Goal: Find specific page/section: Find specific page/section

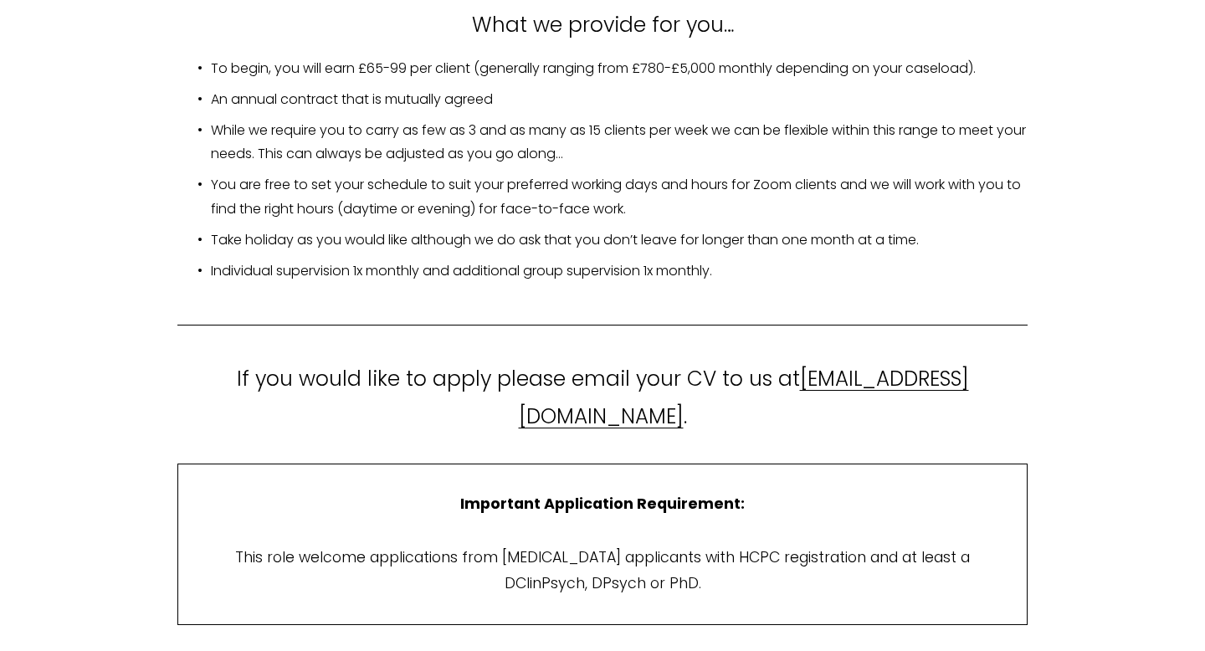
scroll to position [3034, 0]
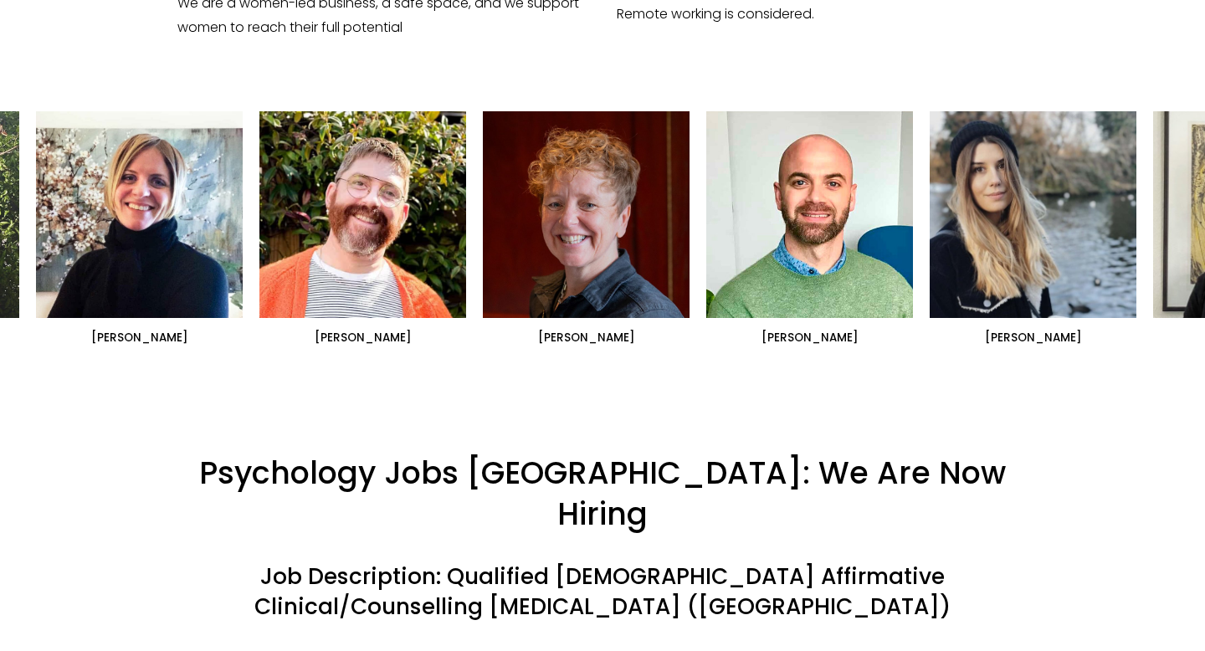
scroll to position [1064, 0]
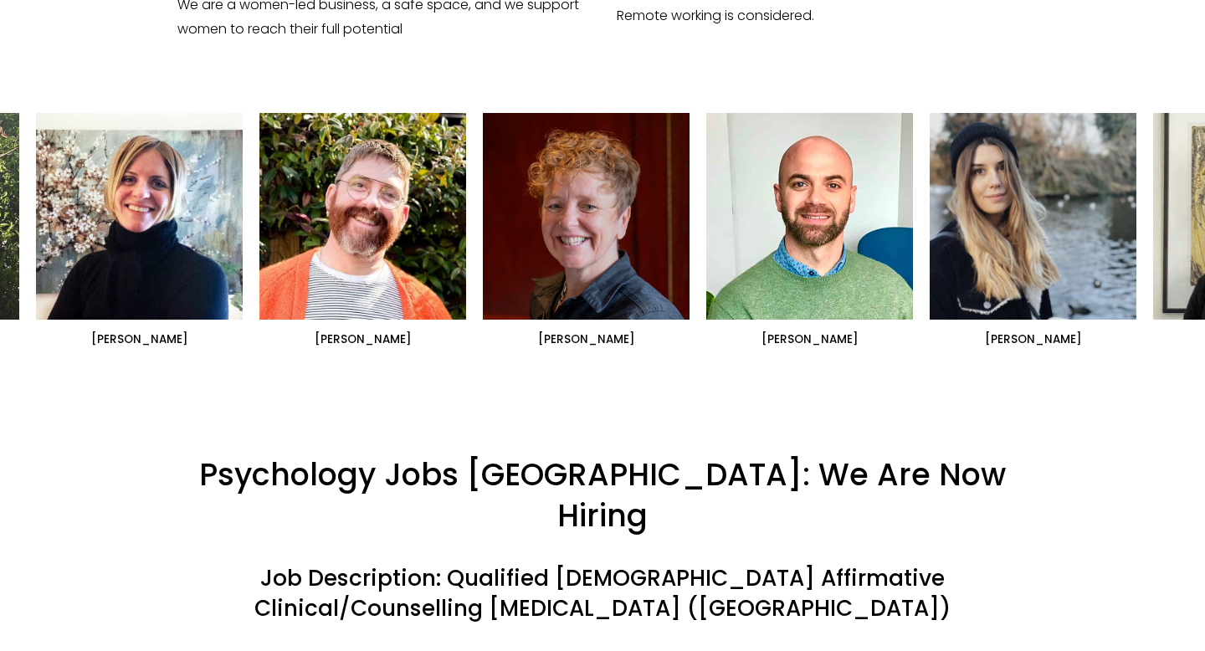
click at [145, 201] on ul "[PERSON_NAME] [PERSON_NAME]" at bounding box center [602, 230] width 1133 height 234
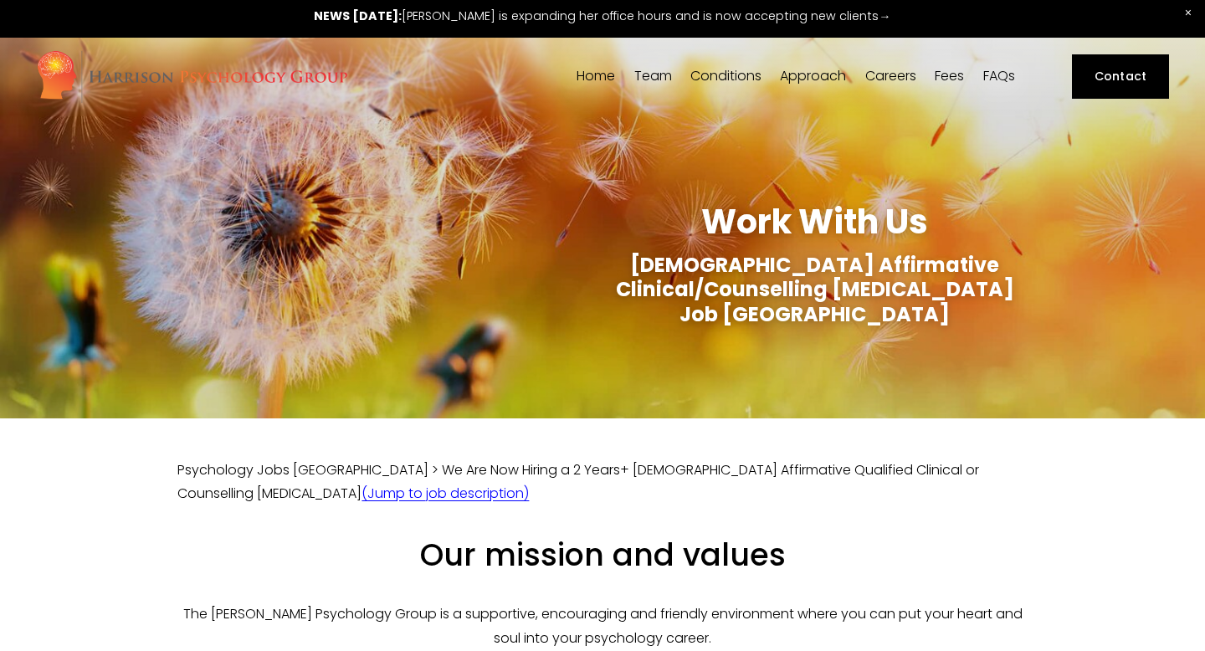
scroll to position [0, 0]
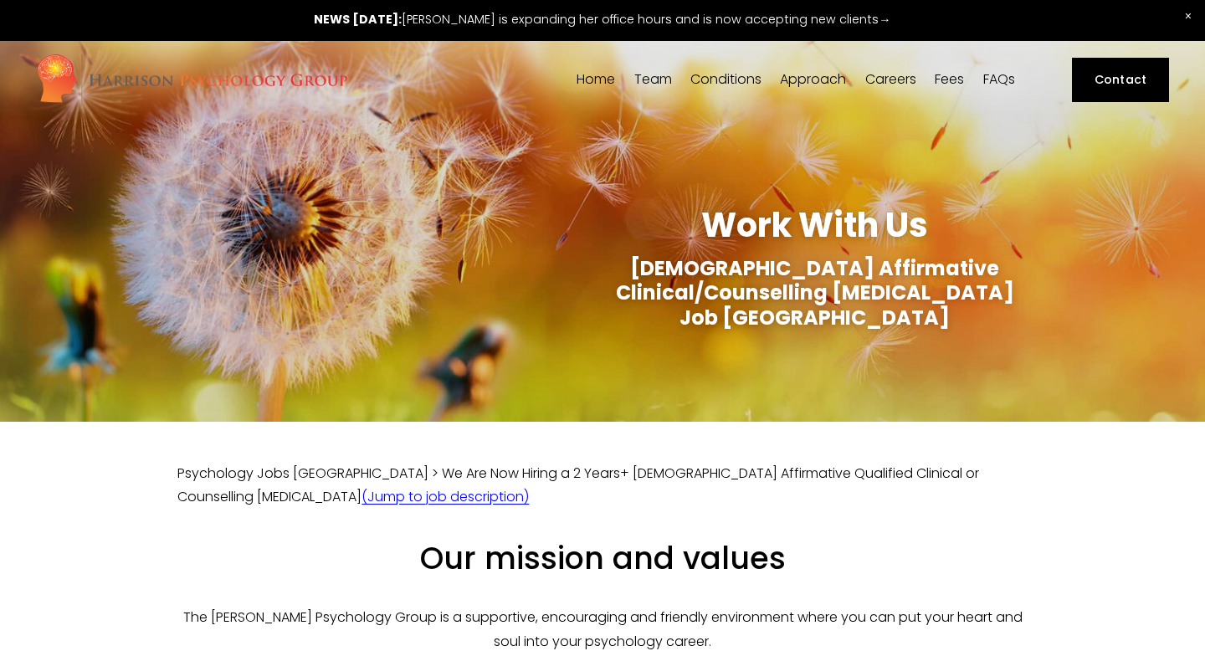
click at [0, 0] on span "[PERSON_NAME]" at bounding box center [0, 0] width 0 height 0
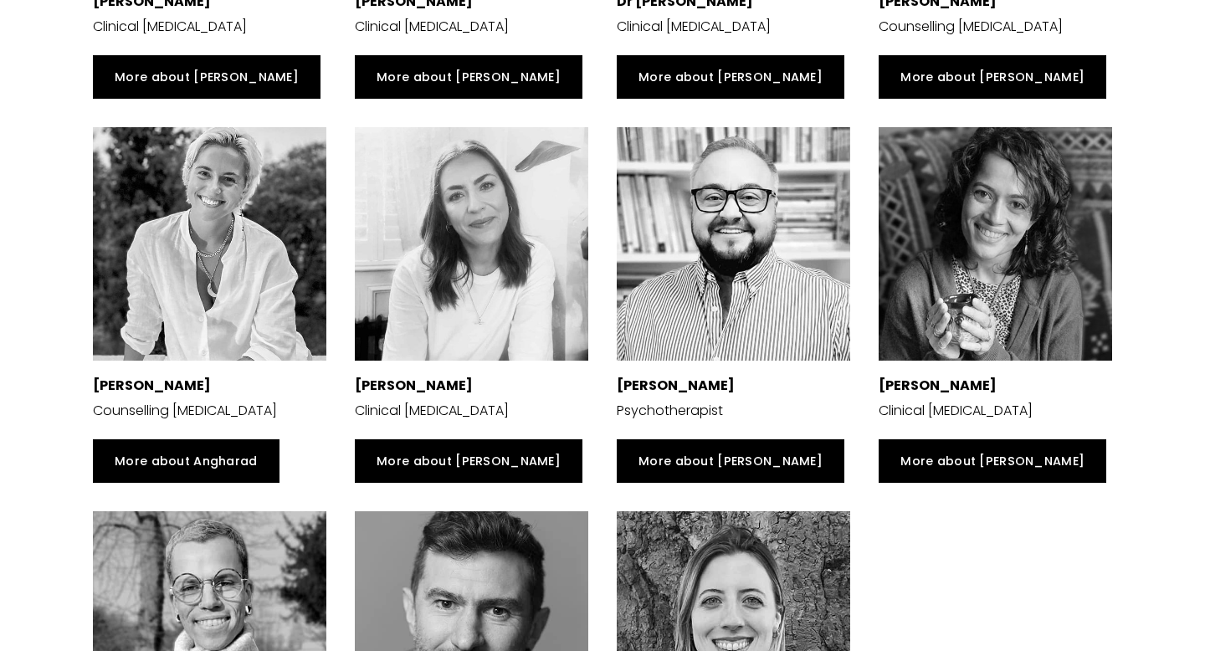
scroll to position [3226, 0]
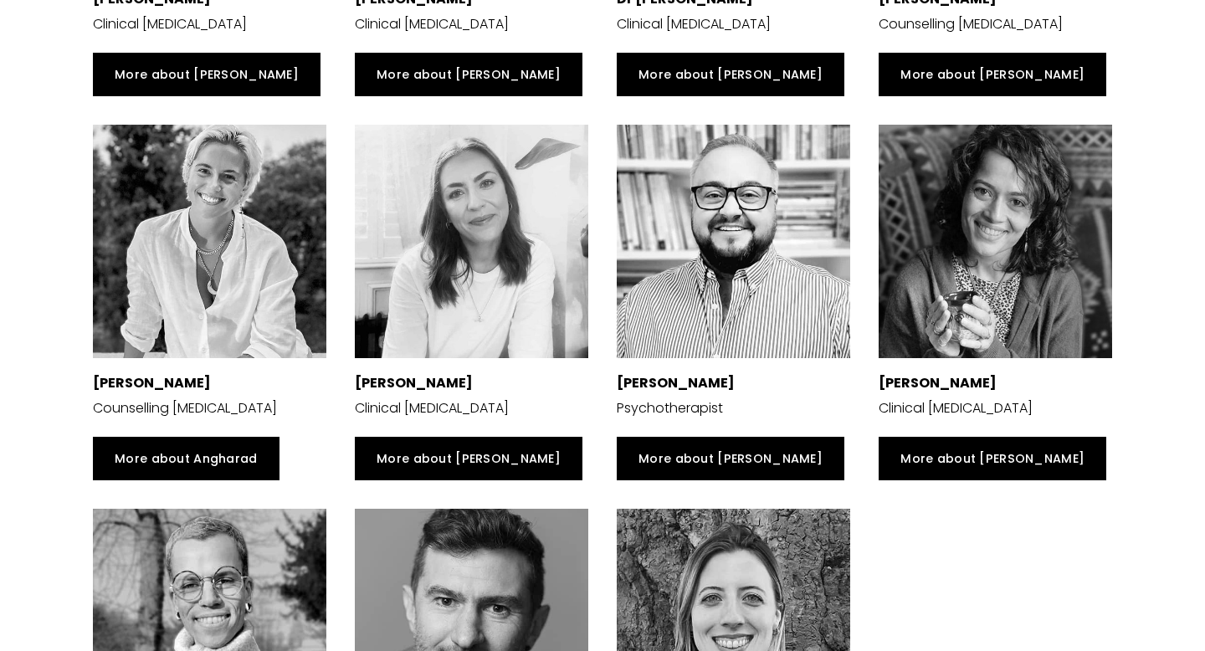
click at [683, 182] on div at bounding box center [733, 241] width 233 height 233
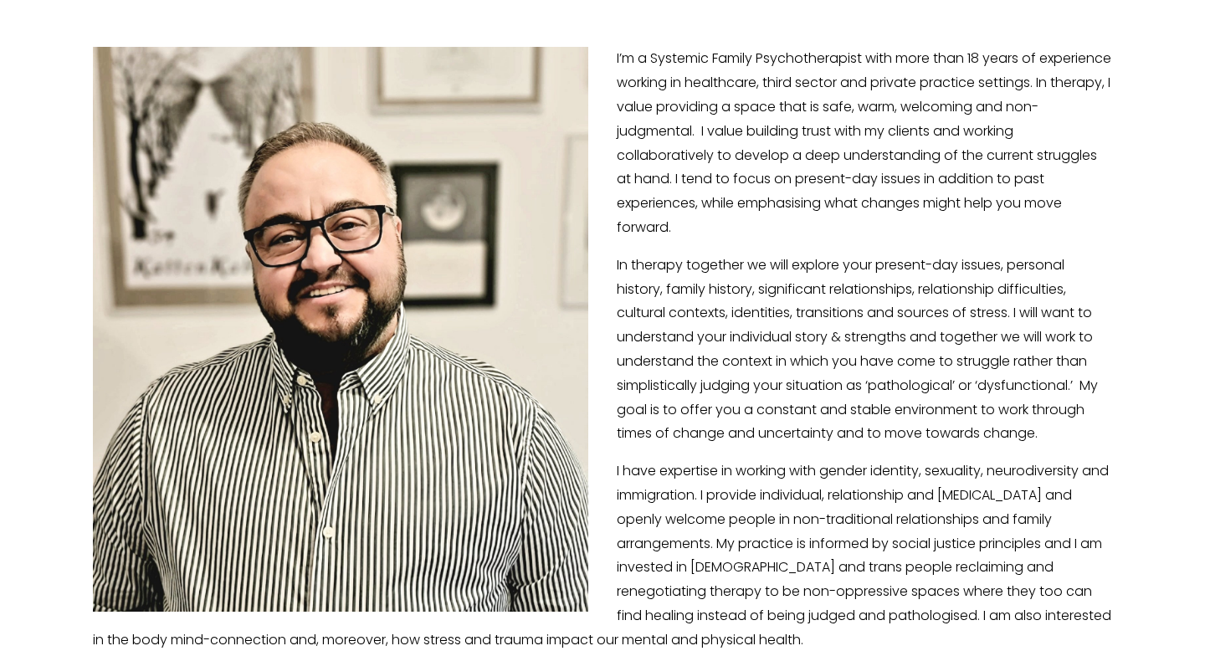
scroll to position [320, 0]
